Goal: Task Accomplishment & Management: Use online tool/utility

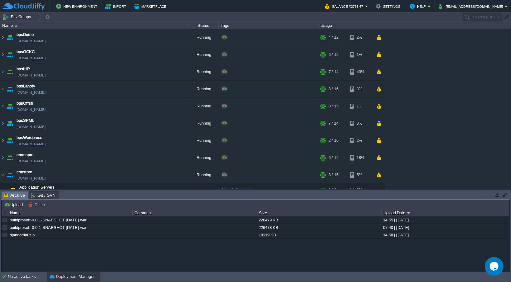
scroll to position [116, 0]
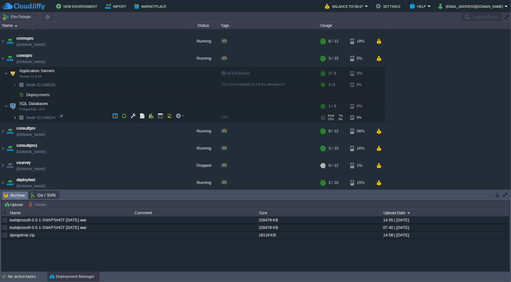
click at [14, 116] on img at bounding box center [15, 118] width 4 height 10
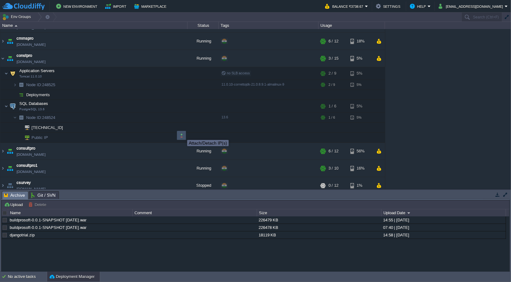
click at [182, 134] on button "button" at bounding box center [182, 135] width 6 height 6
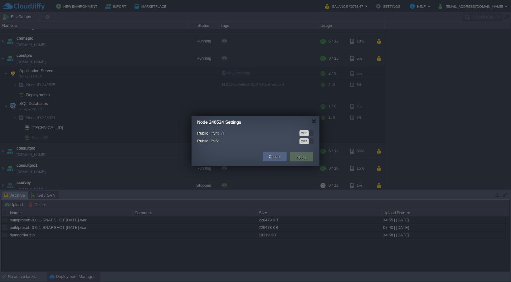
click at [307, 132] on div "OFF" at bounding box center [303, 133] width 9 height 6
click at [302, 154] on button "Apply" at bounding box center [301, 156] width 14 height 7
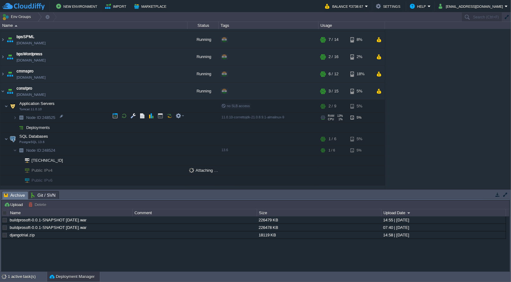
scroll to position [115, 0]
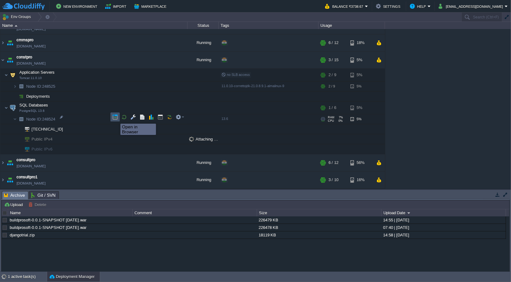
click at [116, 118] on button "button" at bounding box center [115, 117] width 6 height 6
click at [114, 117] on button "button" at bounding box center [115, 117] width 6 height 6
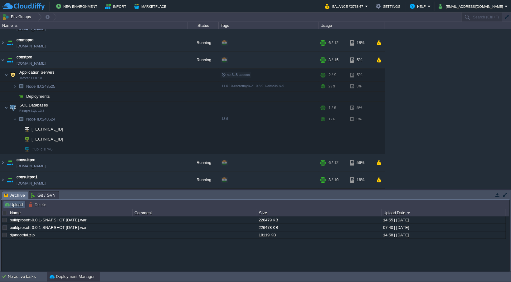
click at [15, 205] on button "Upload" at bounding box center [14, 204] width 21 height 6
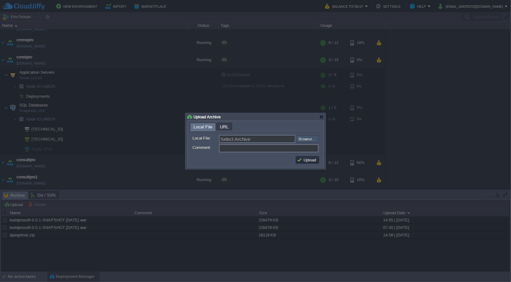
click at [309, 138] on input "file" at bounding box center [278, 138] width 79 height 7
type input "C:\fakepath\buildprosoft-0.0.1-SNAPSHOT [DATE].war"
type input "buildprosoft-0.0.1-SNAPSHOT [DATE].war"
click at [312, 161] on button "Upload" at bounding box center [307, 160] width 21 height 6
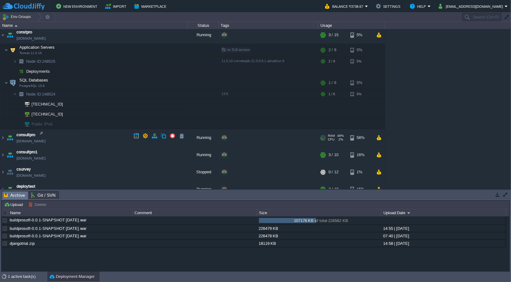
scroll to position [146, 0]
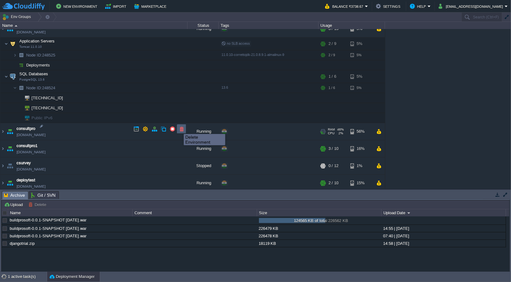
click at [180, 128] on button "button" at bounding box center [182, 129] width 6 height 6
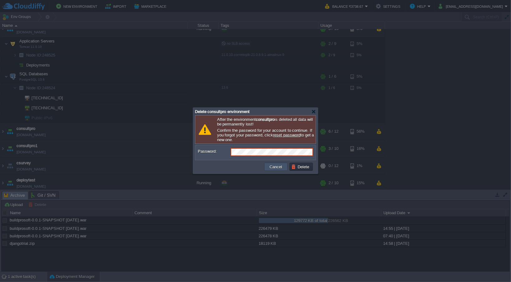
click at [279, 167] on button "Cancel" at bounding box center [276, 167] width 16 height 6
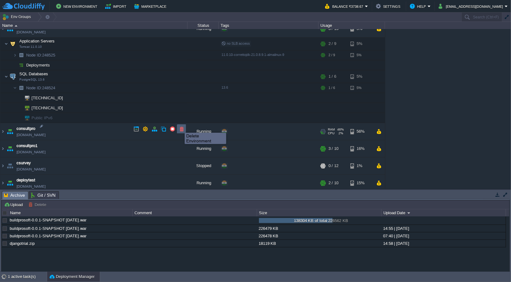
click at [180, 127] on button "button" at bounding box center [182, 129] width 6 height 6
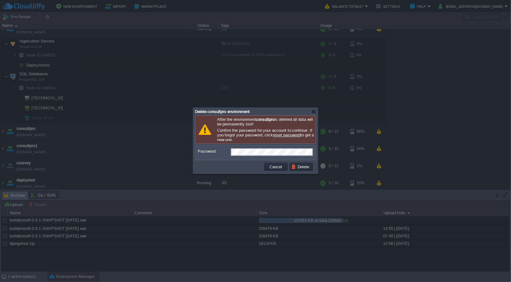
click at [227, 170] on td at bounding box center [229, 166] width 67 height 10
click at [301, 167] on button "Delete" at bounding box center [301, 167] width 20 height 6
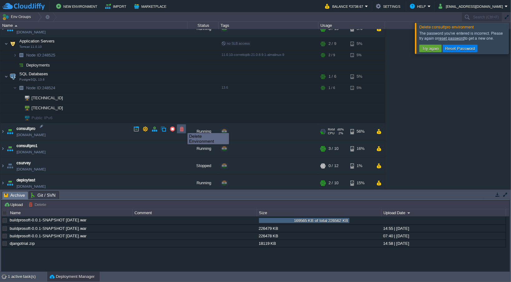
click at [183, 127] on button "button" at bounding box center [182, 129] width 6 height 6
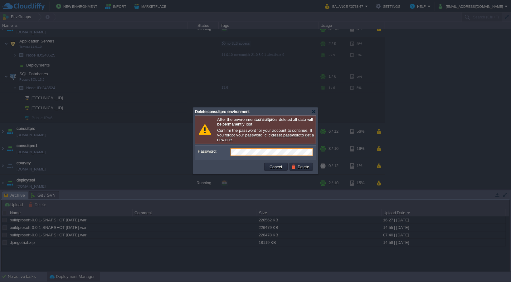
click at [205, 160] on div "Password:" at bounding box center [255, 152] width 120 height 14
click at [296, 168] on button "Delete" at bounding box center [301, 167] width 20 height 6
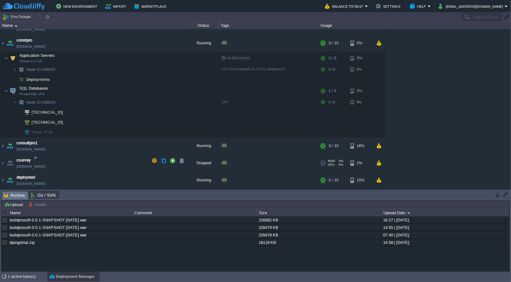
scroll to position [129, 0]
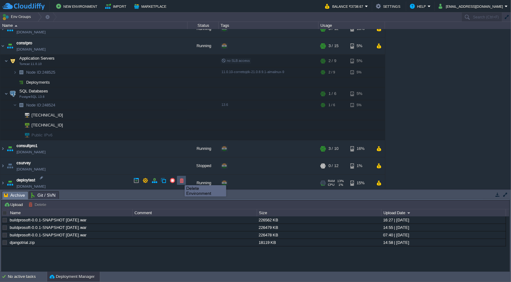
click at [180, 179] on button "button" at bounding box center [182, 180] width 6 height 6
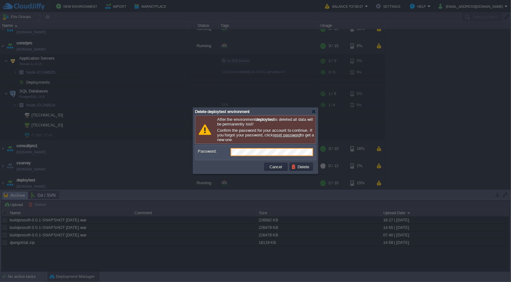
click at [227, 164] on td at bounding box center [229, 166] width 67 height 10
click at [292, 167] on button "Delete" at bounding box center [301, 167] width 20 height 6
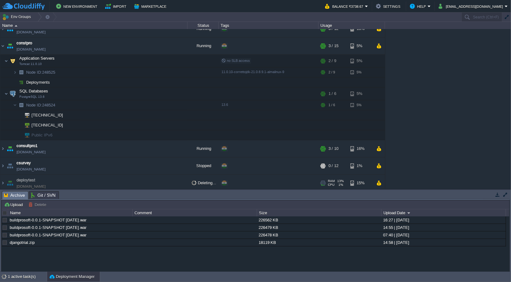
scroll to position [112, 0]
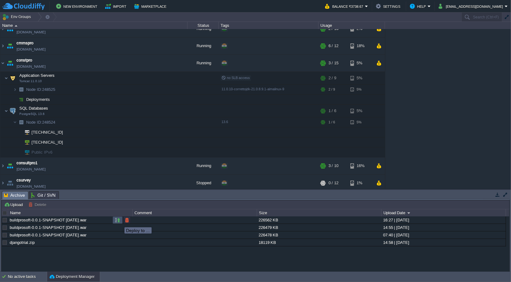
click at [120, 221] on button "button" at bounding box center [118, 220] width 6 height 6
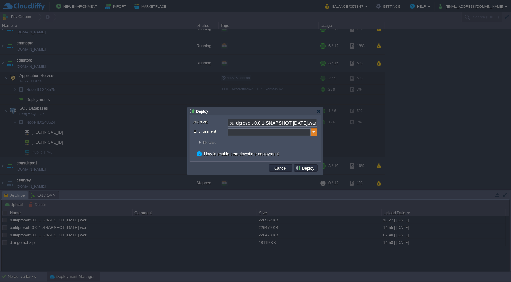
click at [314, 132] on img at bounding box center [314, 132] width 6 height 8
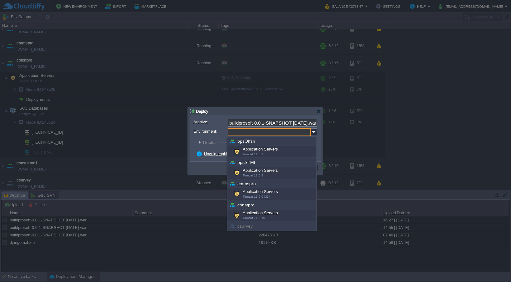
scroll to position [92, 0]
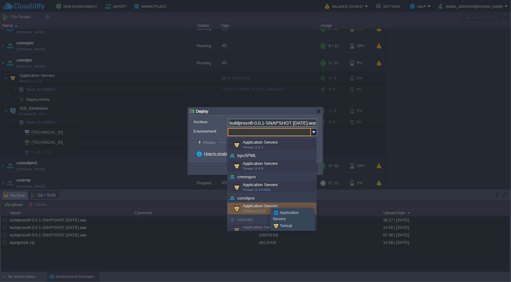
click at [266, 202] on div "Application Servers Tomcat 11.0.10" at bounding box center [271, 208] width 89 height 12
type input "Application Servers (constpro)"
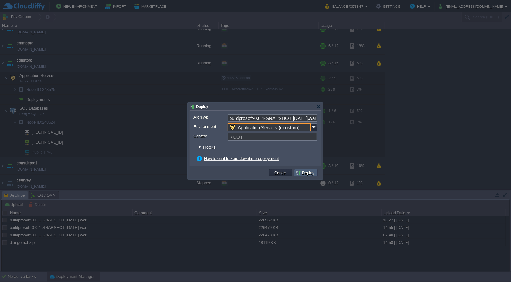
click at [305, 173] on button "Deploy" at bounding box center [305, 173] width 21 height 6
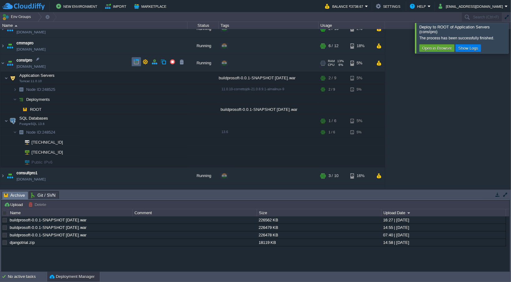
click at [136, 62] on button "button" at bounding box center [136, 62] width 6 height 6
click at [510, 36] on div at bounding box center [518, 38] width 0 height 30
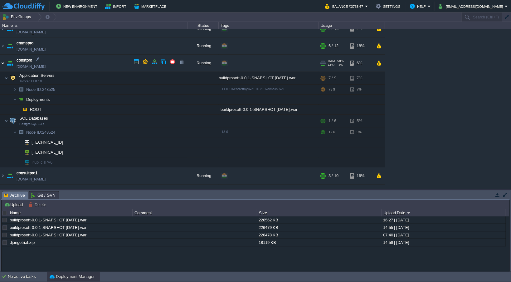
click at [1, 62] on img at bounding box center [2, 63] width 5 height 17
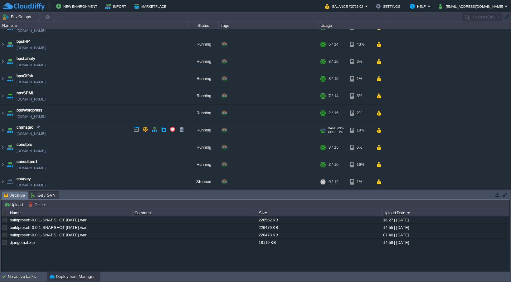
scroll to position [0, 0]
